Goal: Find specific page/section: Find specific page/section

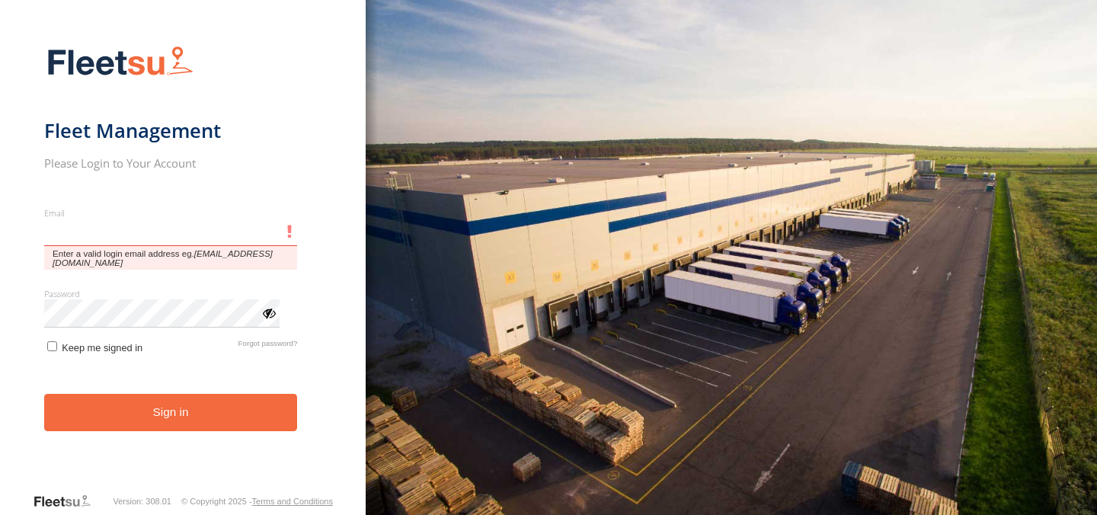
type input "**********"
click at [44, 394] on button "Sign in" at bounding box center [171, 412] width 254 height 37
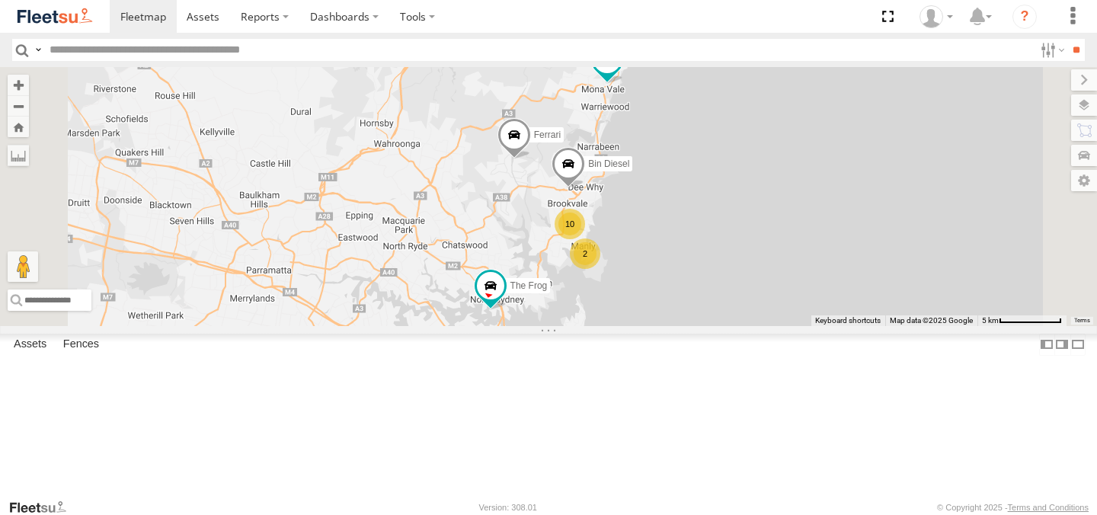
click at [686, 325] on div "10 Ferrari Bin Diesel 2 The Frog Big Red" at bounding box center [548, 196] width 1097 height 258
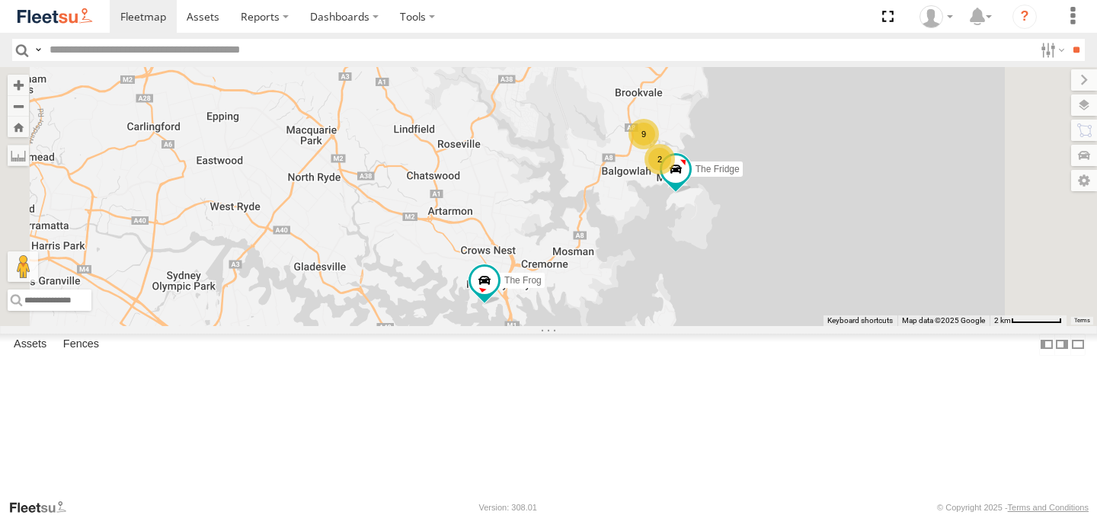
click at [686, 325] on div "Ferrari Bin Diesel The Frog Big Red 9 The Fridge 2" at bounding box center [548, 196] width 1097 height 258
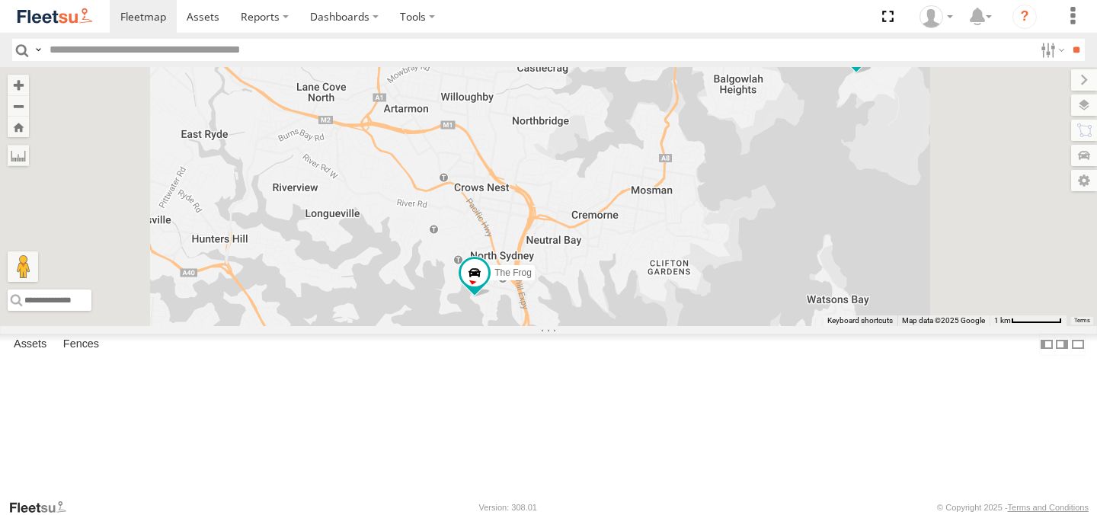
click at [682, 325] on div "Ferrari Bin Diesel The Frog Big Red The Fridge 5 The Barra ALPHA" at bounding box center [548, 196] width 1097 height 258
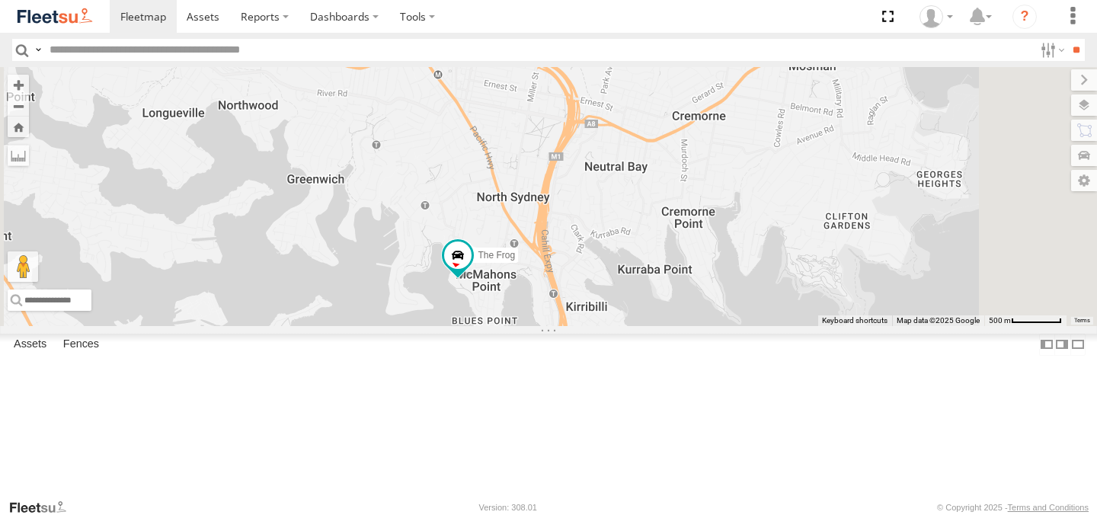
click at [667, 325] on div "Ferrari Bin Diesel The Frog Big Red The Fridge The Barra ALPHA" at bounding box center [548, 196] width 1097 height 258
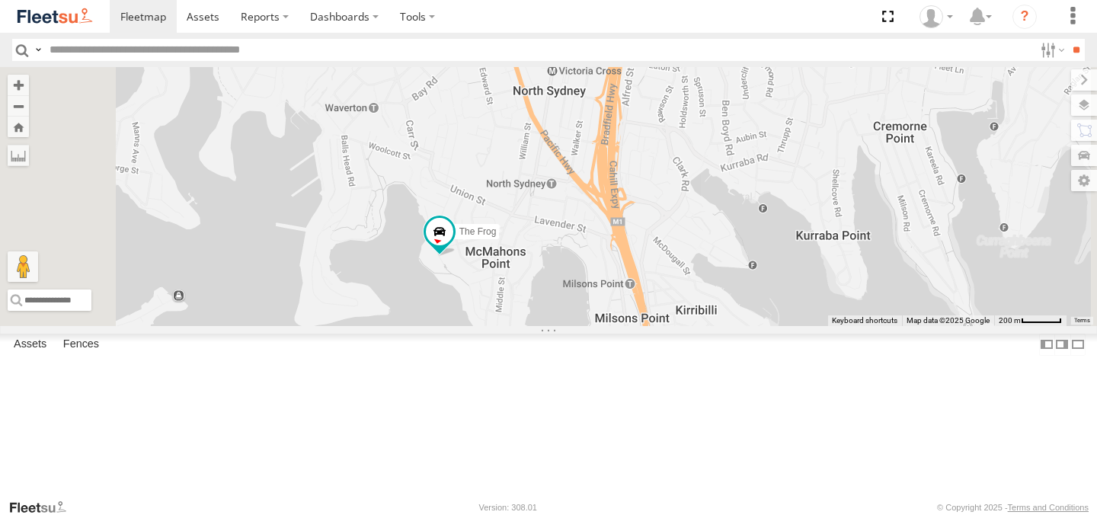
click at [636, 325] on div "Ferrari Bin Diesel The Frog Big Red The Fridge The Barra ALPHA" at bounding box center [548, 196] width 1097 height 258
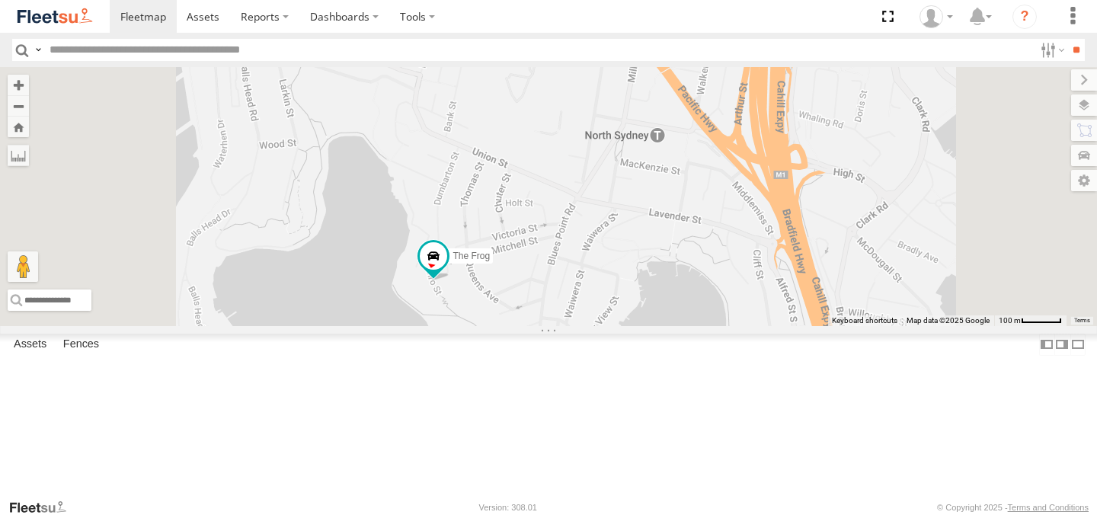
drag, startPoint x: 619, startPoint y: 341, endPoint x: 619, endPoint y: 403, distance: 62.5
click at [619, 325] on div "Ferrari Bin Diesel The Frog Big Red The Fridge The Barra ALPHA" at bounding box center [548, 196] width 1097 height 258
click at [623, 325] on div "Ferrari Bin Diesel The Frog Big Red The Fridge The Barra ALPHA" at bounding box center [548, 196] width 1097 height 258
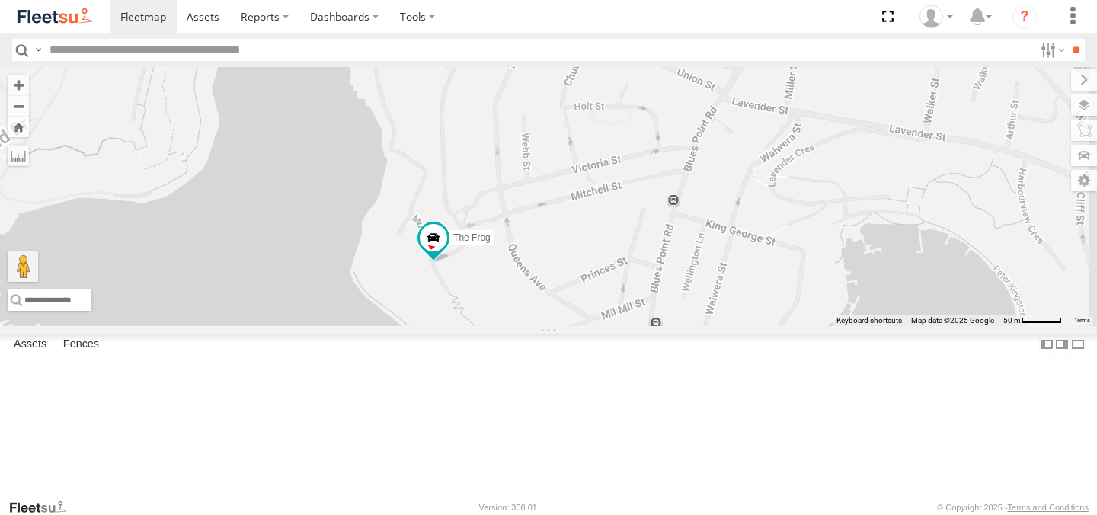
click at [622, 325] on div "Ferrari Bin Diesel The Frog Big Red The Fridge The Barra ALPHA" at bounding box center [548, 196] width 1097 height 258
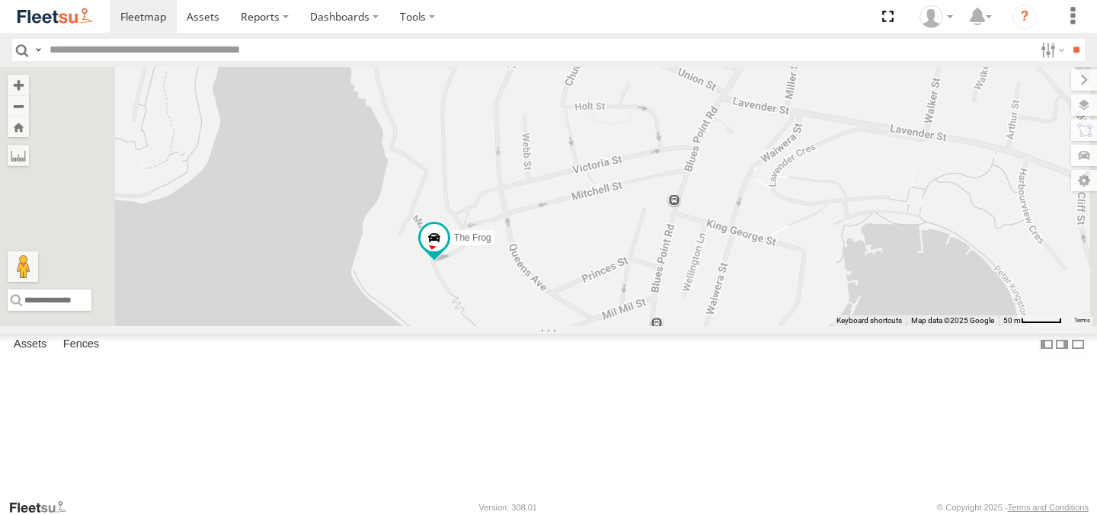
click at [622, 325] on div "Ferrari Bin Diesel The Frog Big Red The Fridge The Barra ALPHA" at bounding box center [548, 196] width 1097 height 258
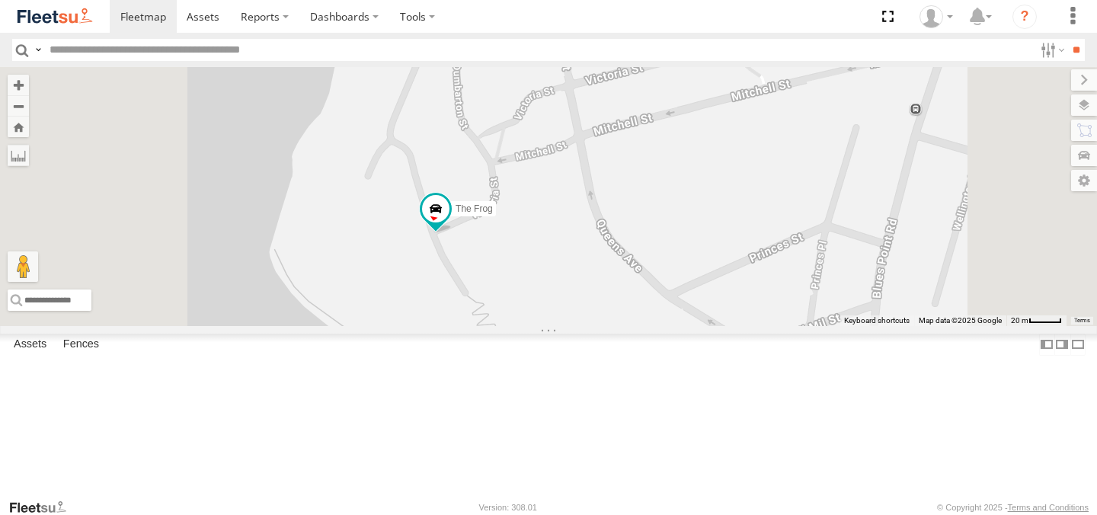
click at [622, 325] on div "Ferrari Bin Diesel The Frog Big Red The Fridge The Barra ALPHA" at bounding box center [548, 196] width 1097 height 258
